Goal: Information Seeking & Learning: Learn about a topic

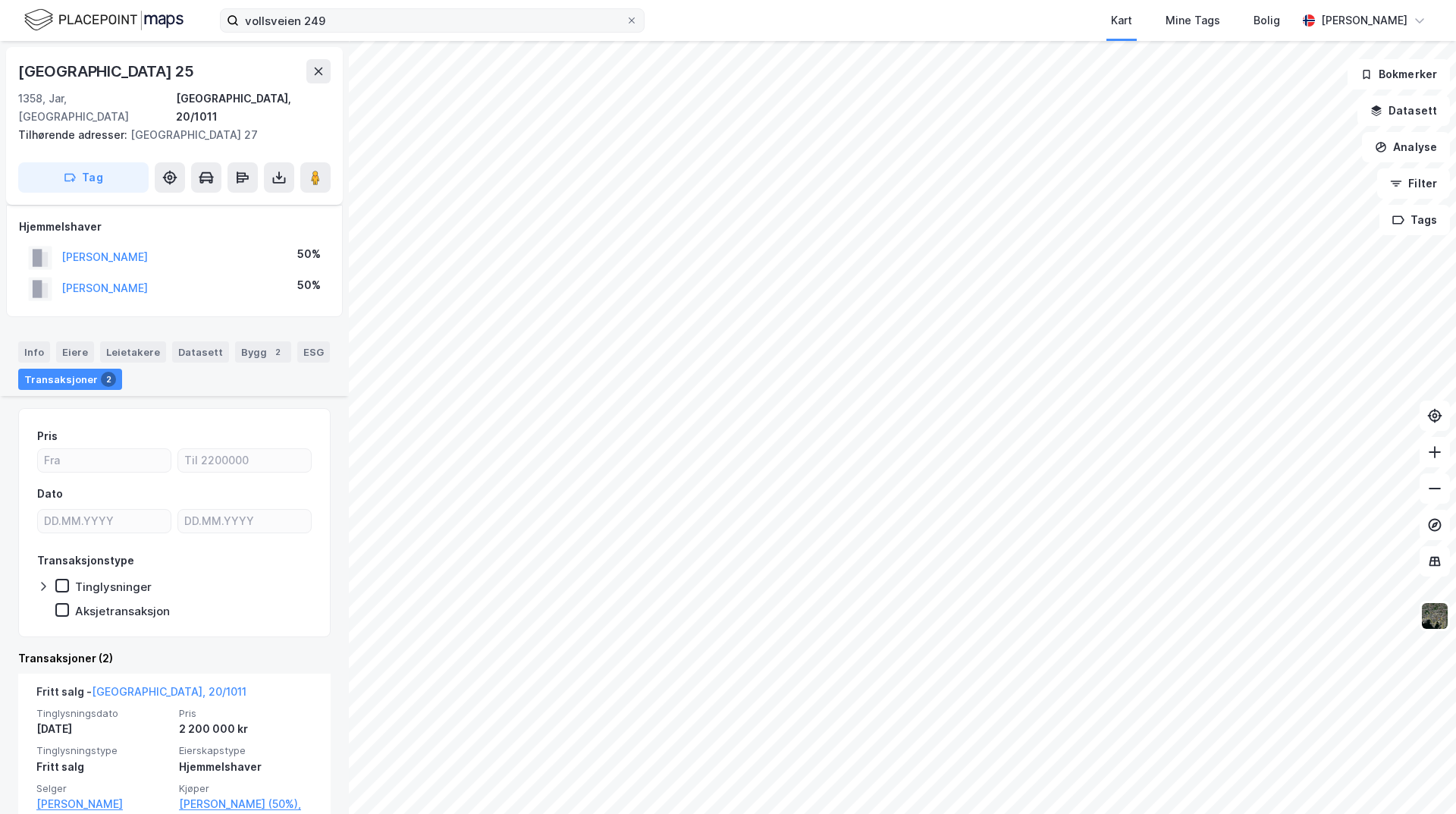
scroll to position [212, 0]
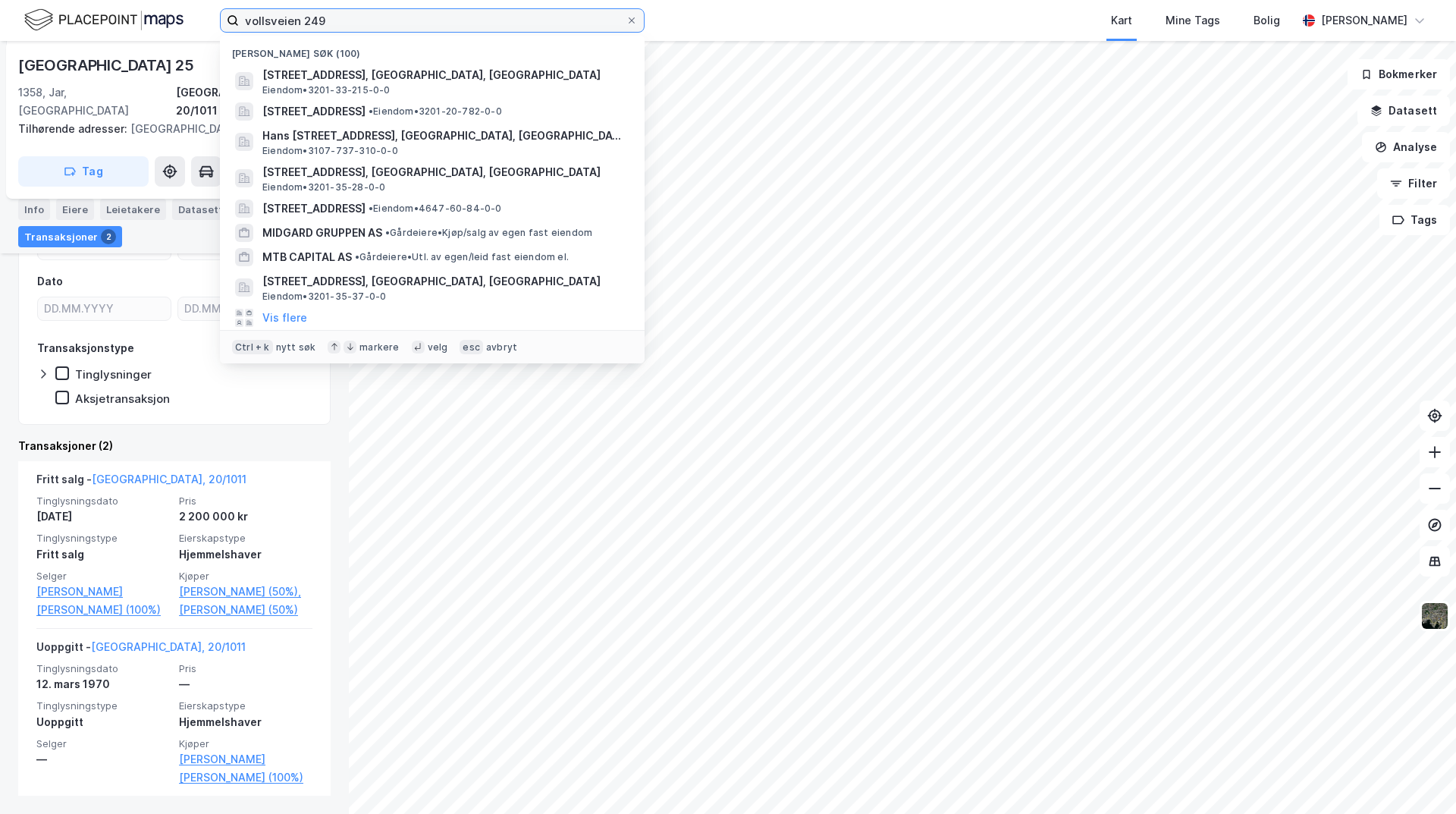
drag, startPoint x: 376, startPoint y: 19, endPoint x: 181, endPoint y: 19, distance: 195.0
click at [181, 19] on div "vollsveien 249 Nylige søk (100) Vollsveien 249B, 1359, [GEOGRAPHIC_DATA], [GEOG…" at bounding box center [728, 21] width 1456 height 41
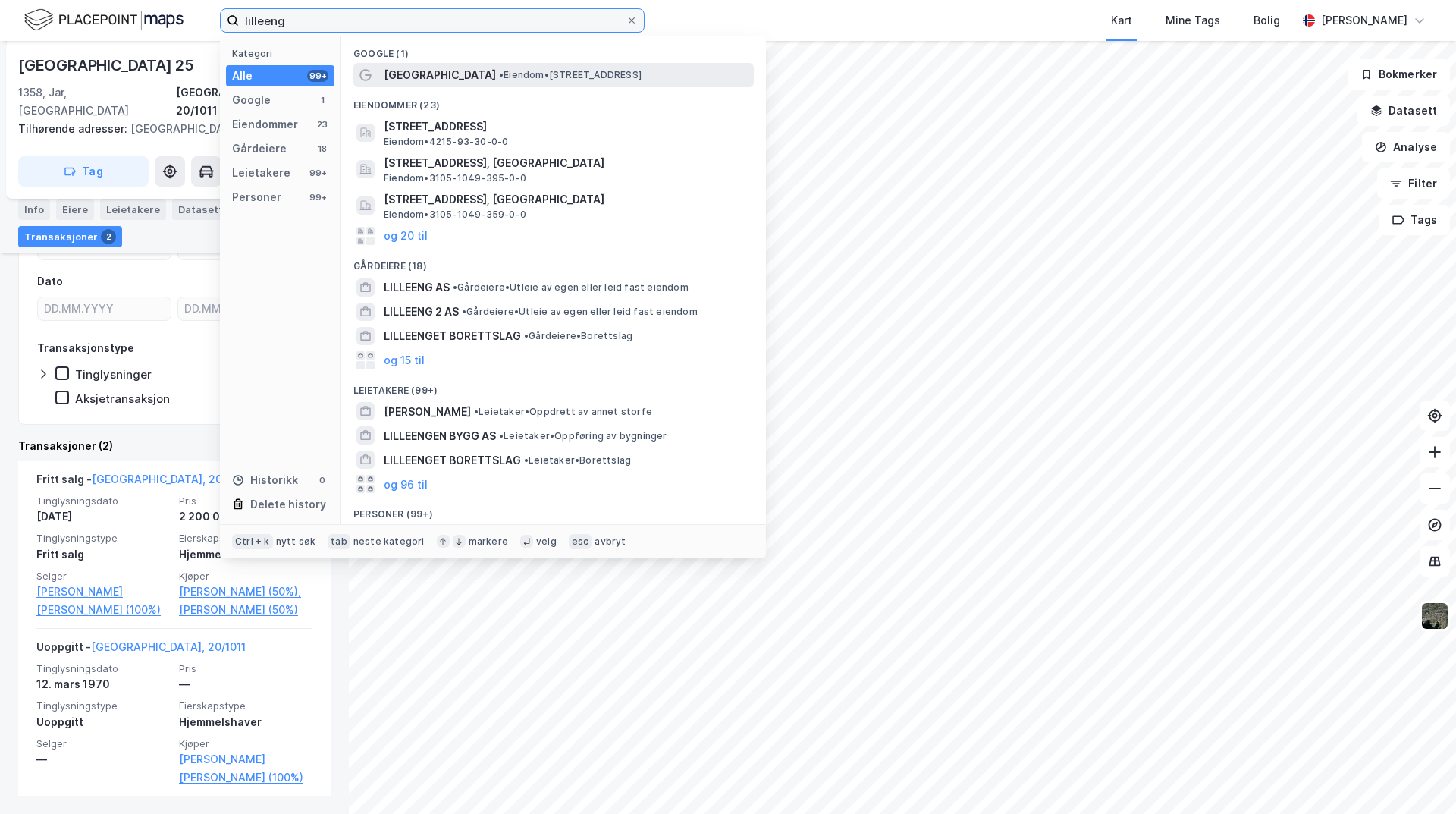
type input "lilleeng"
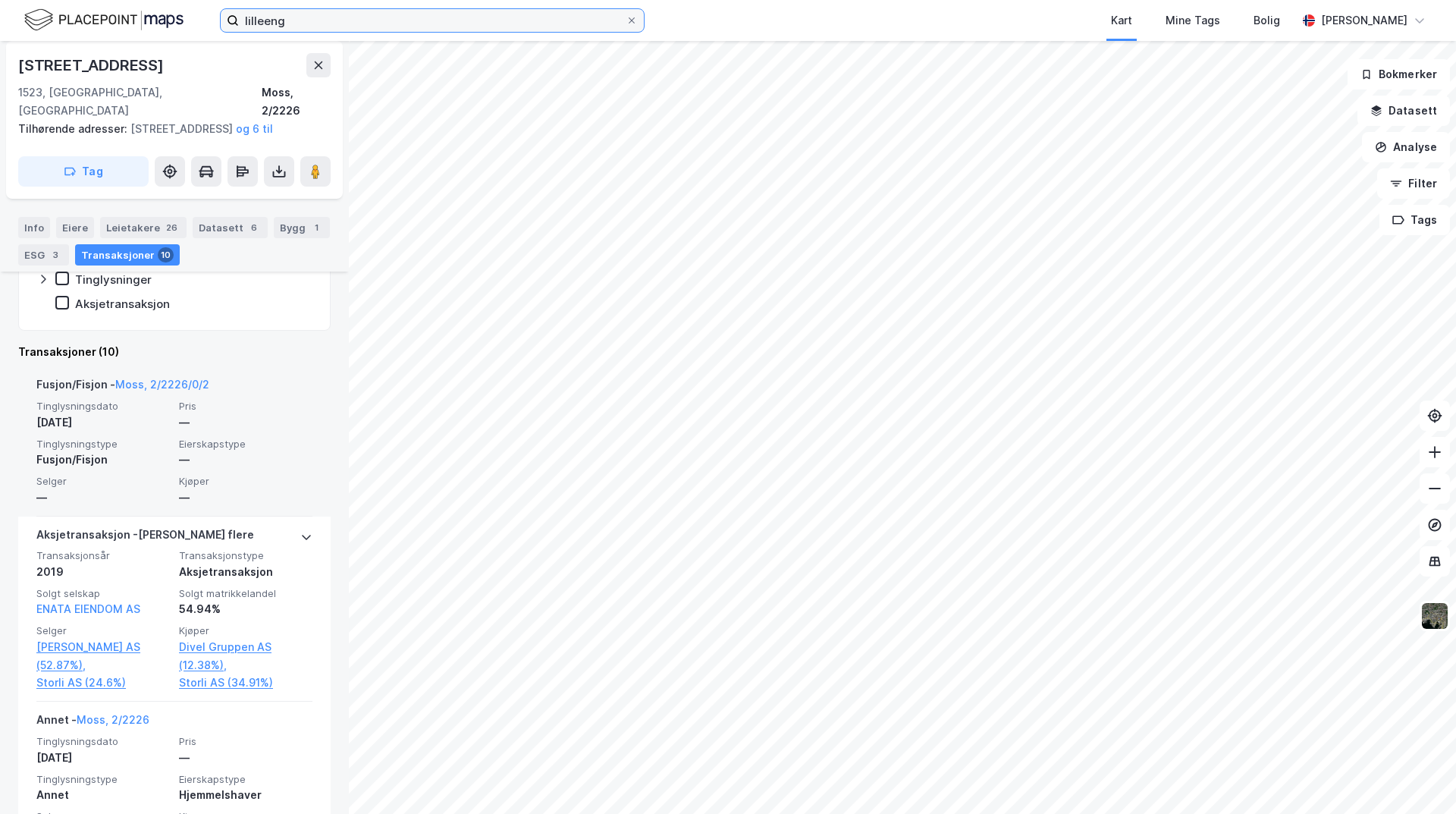
scroll to position [489, 0]
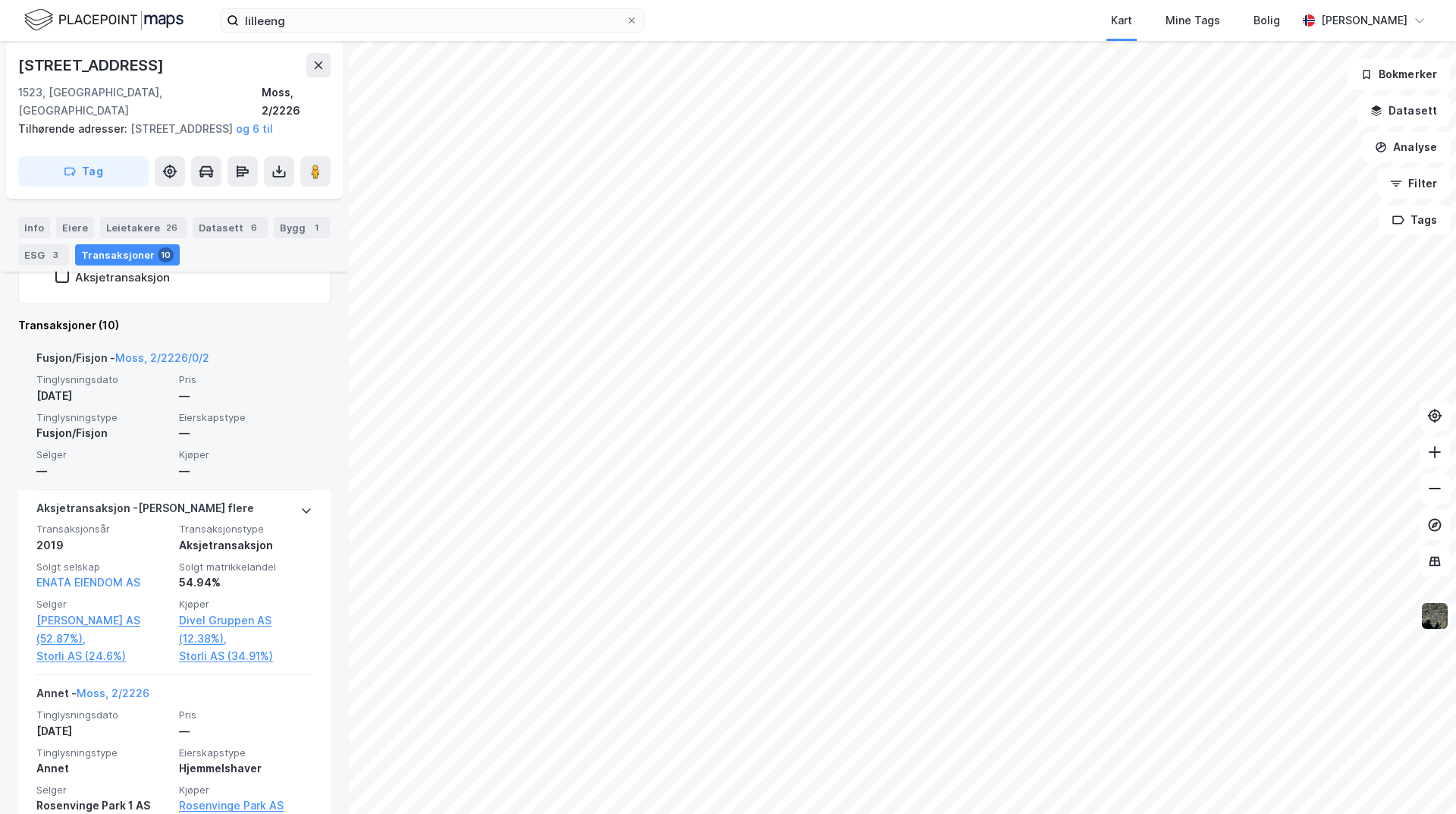
click at [159, 441] on div "Fusjon/Fisjon" at bounding box center [103, 433] width 133 height 19
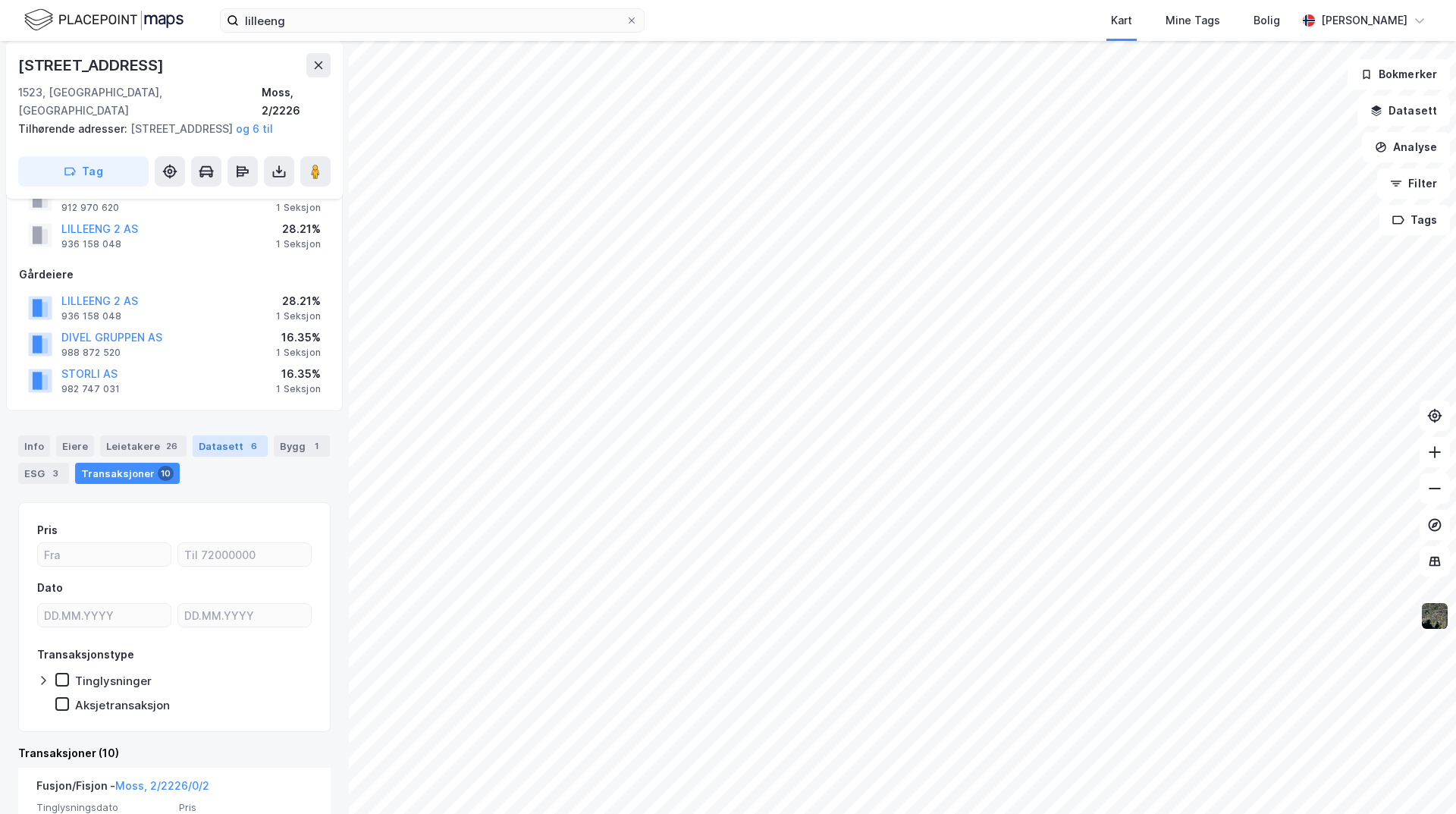
scroll to position [152, 0]
